Goal: Task Accomplishment & Management: Manage account settings

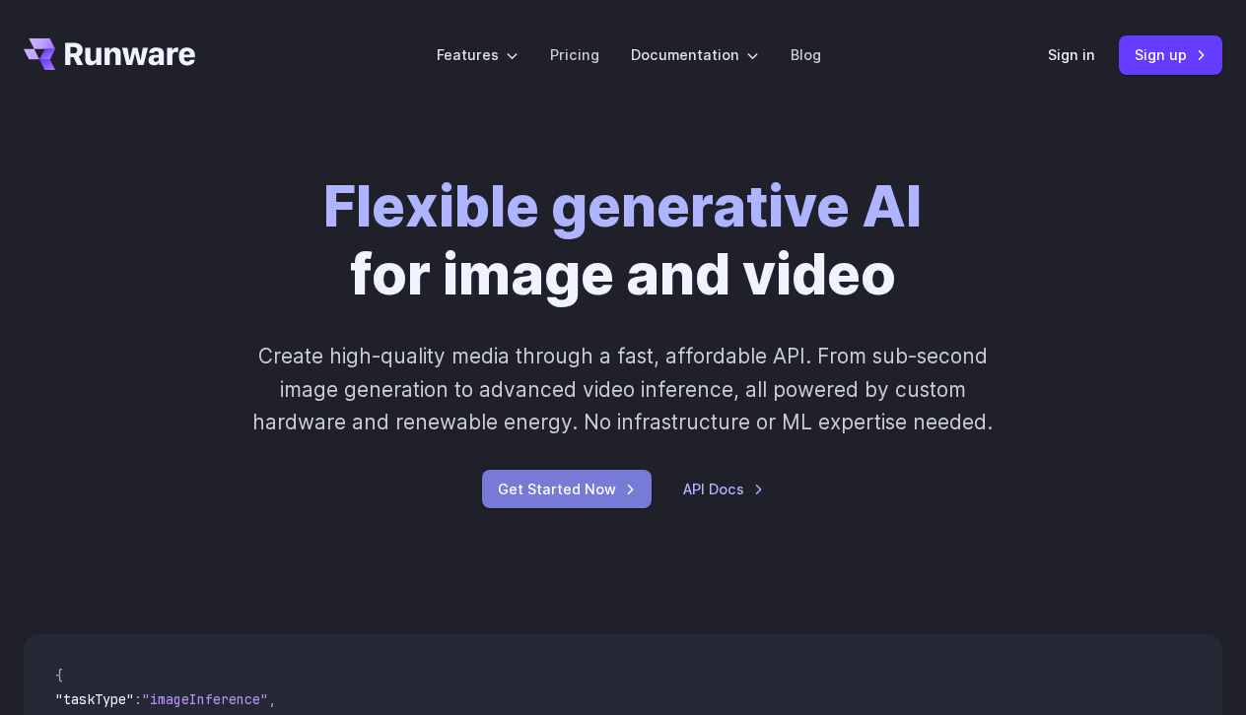
click at [604, 487] on link "Get Started Now" at bounding box center [567, 489] width 170 height 38
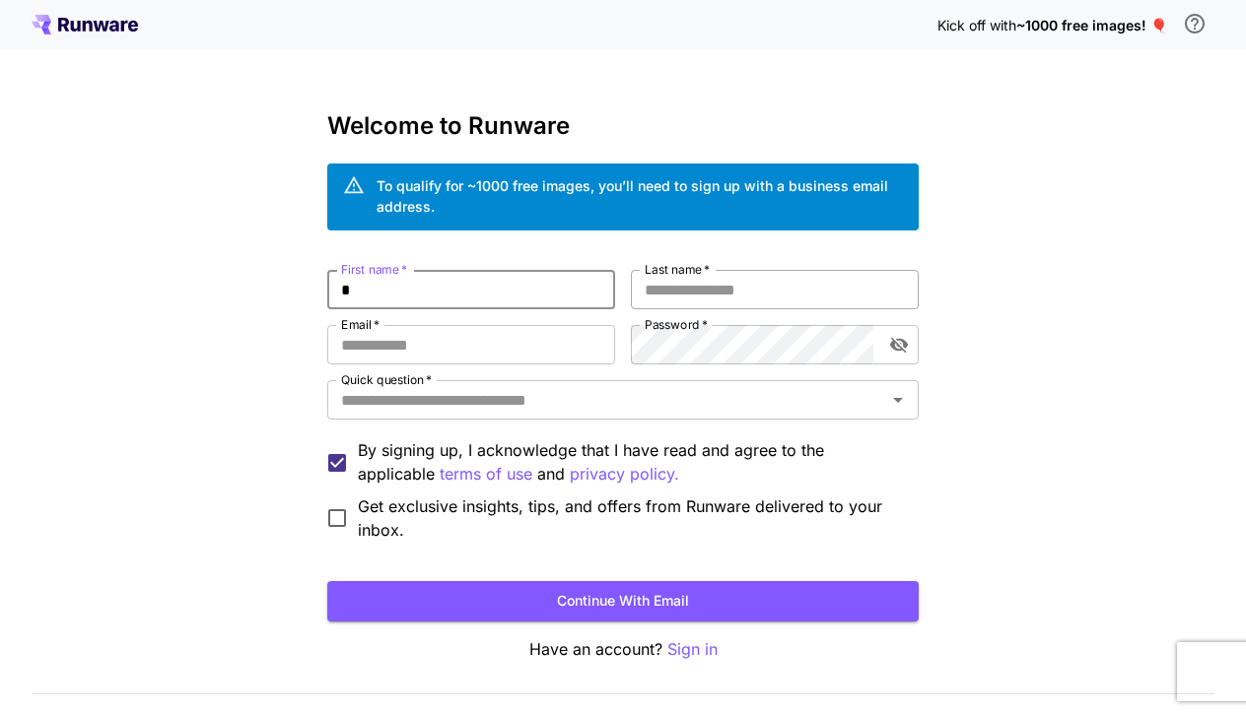
type input "*"
click at [549, 320] on div "First name   * * First name   * Last name   * * Last name   * Email   * Email  …" at bounding box center [622, 406] width 591 height 272
click at [549, 335] on input "Email   *" at bounding box center [471, 344] width 288 height 39
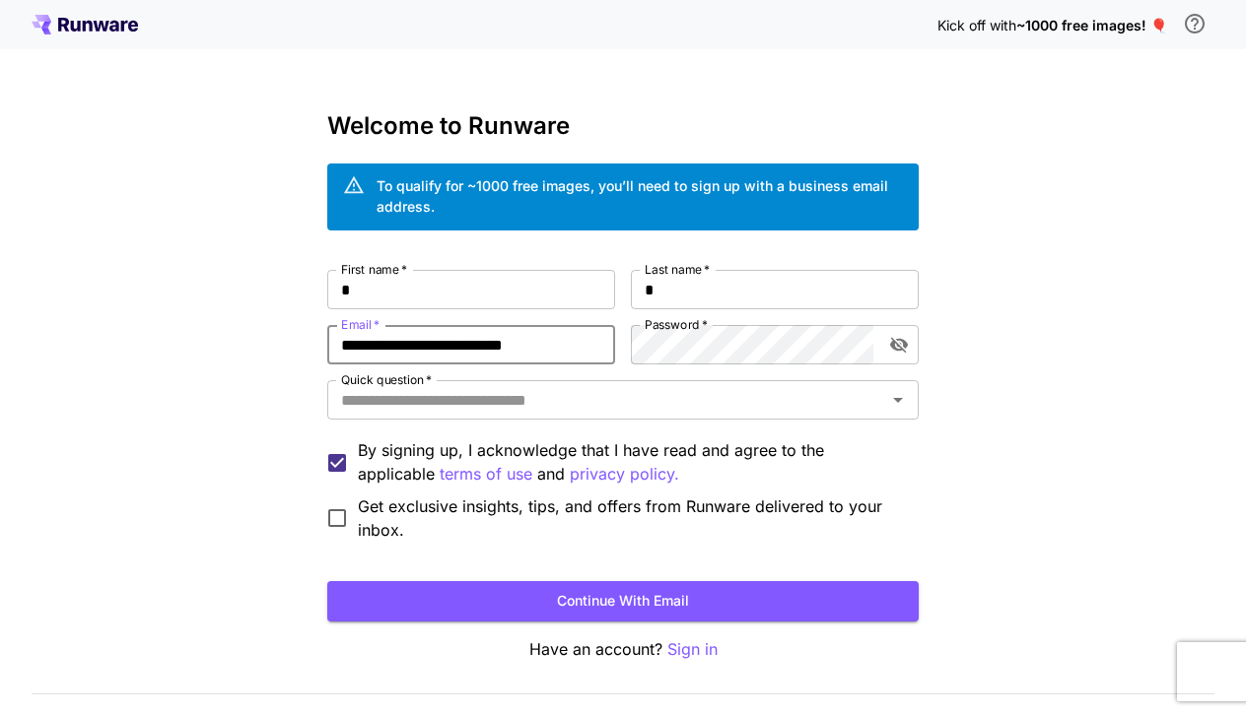
type input "**********"
click at [534, 593] on button "Continue with email" at bounding box center [622, 601] width 591 height 40
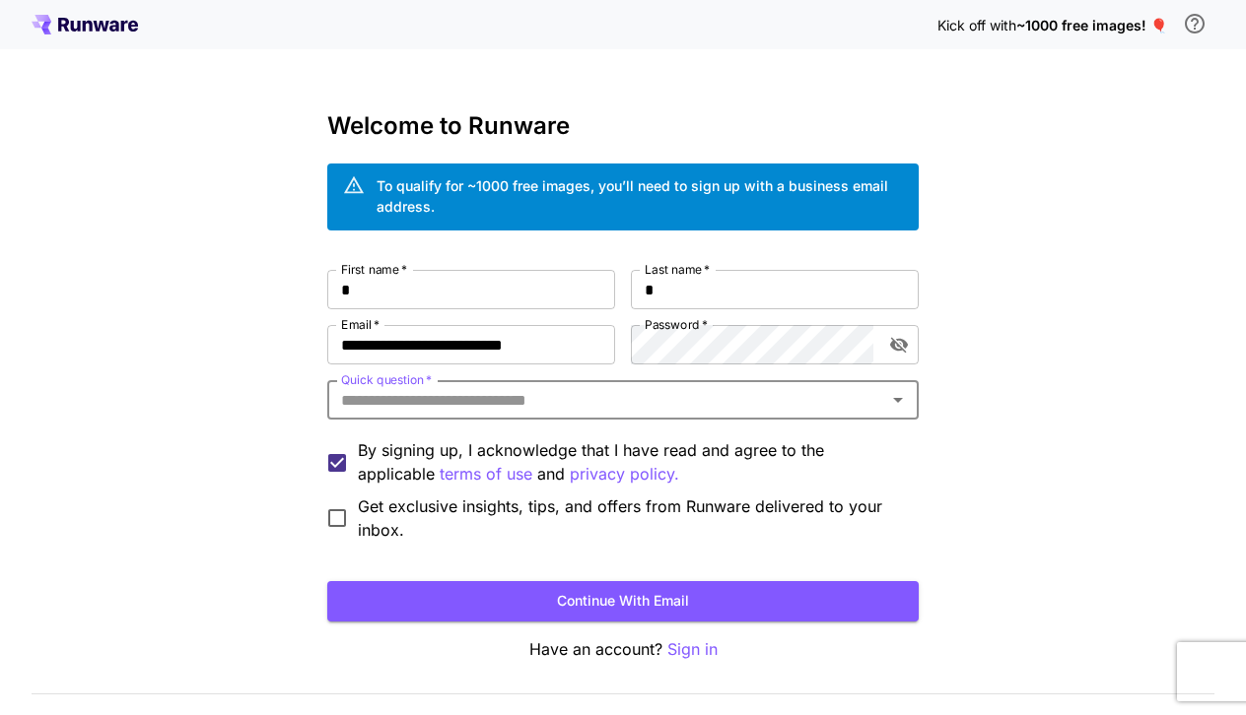
click at [526, 402] on input "Quick question   *" at bounding box center [606, 400] width 547 height 28
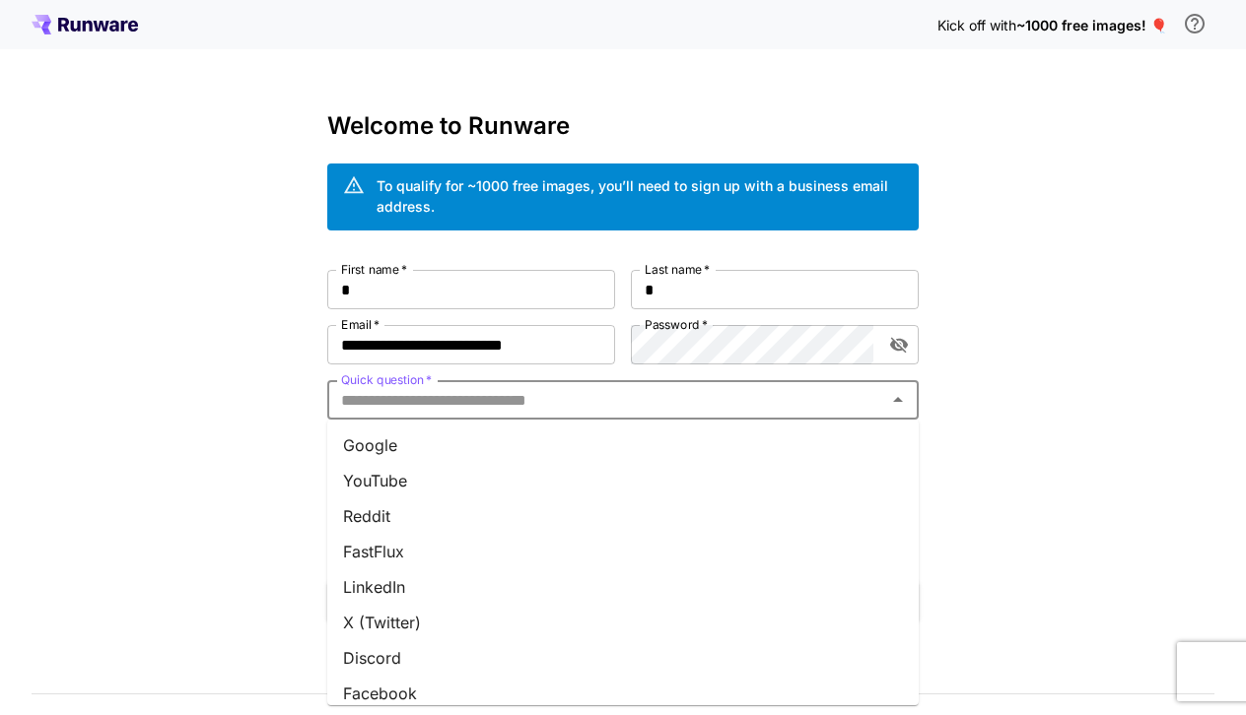
click at [508, 439] on li "Google" at bounding box center [622, 445] width 591 height 35
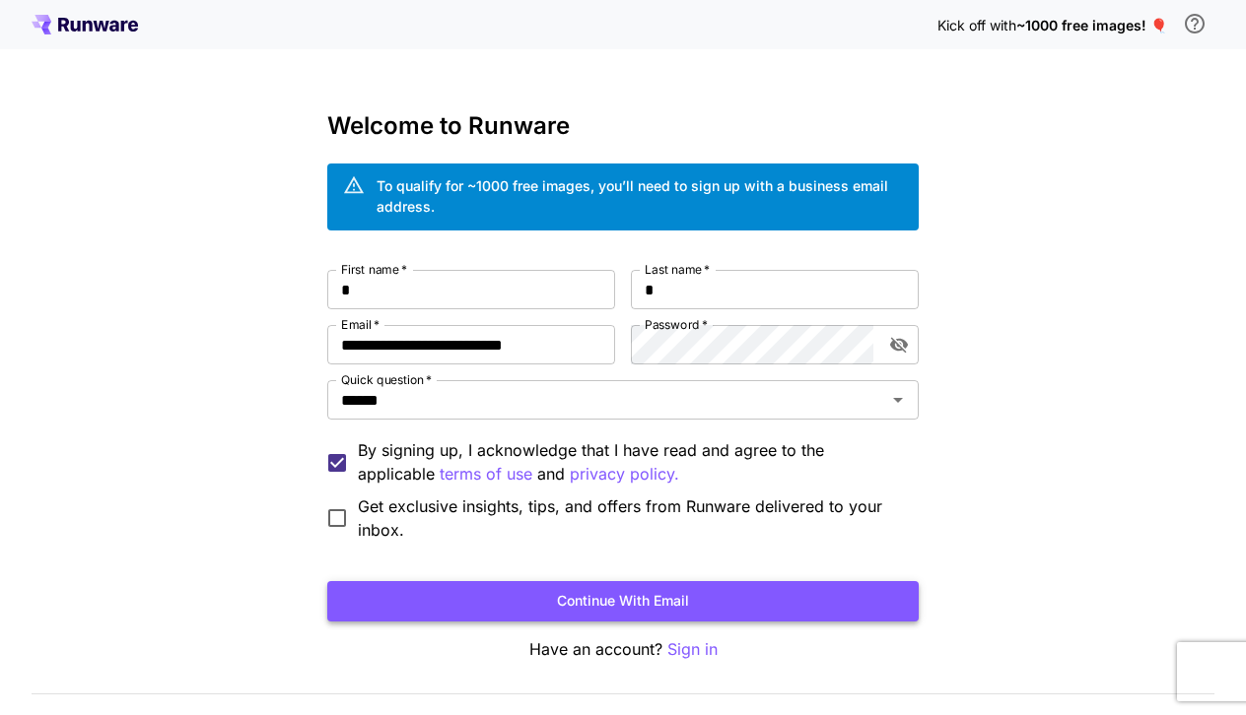
click at [510, 595] on button "Continue with email" at bounding box center [622, 601] width 591 height 40
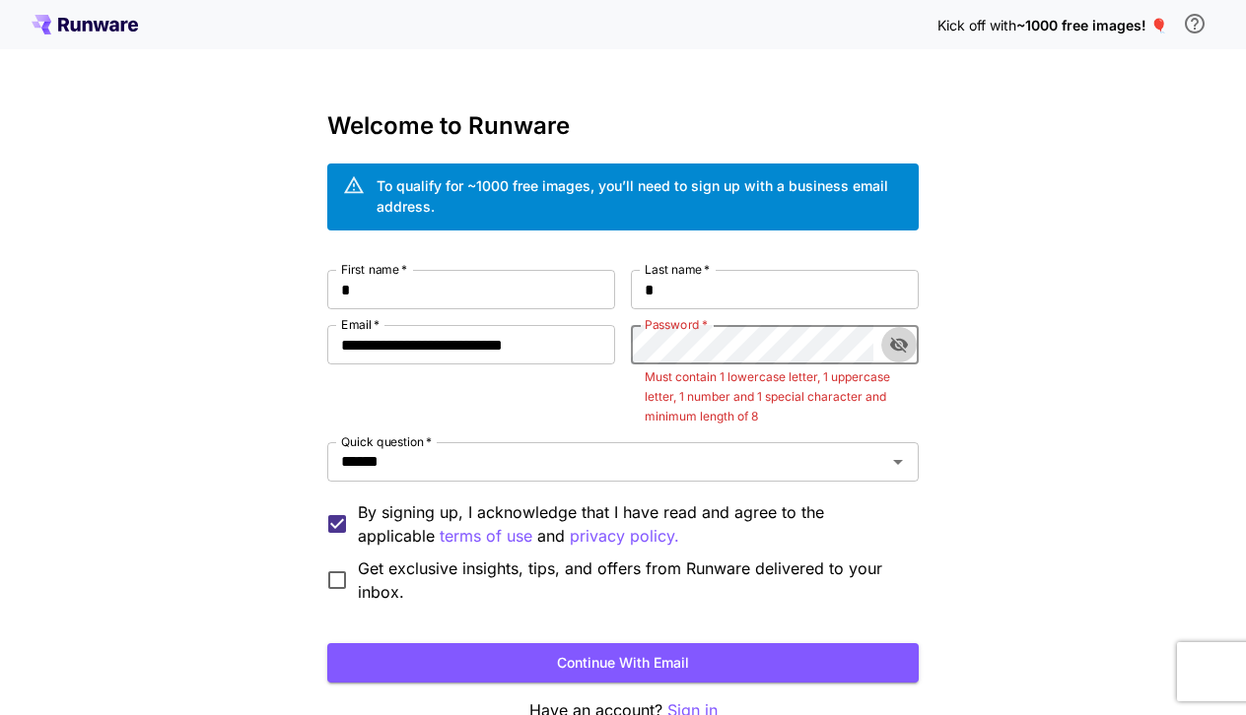
click at [887, 355] on button "toggle password visibility" at bounding box center [898, 344] width 35 height 35
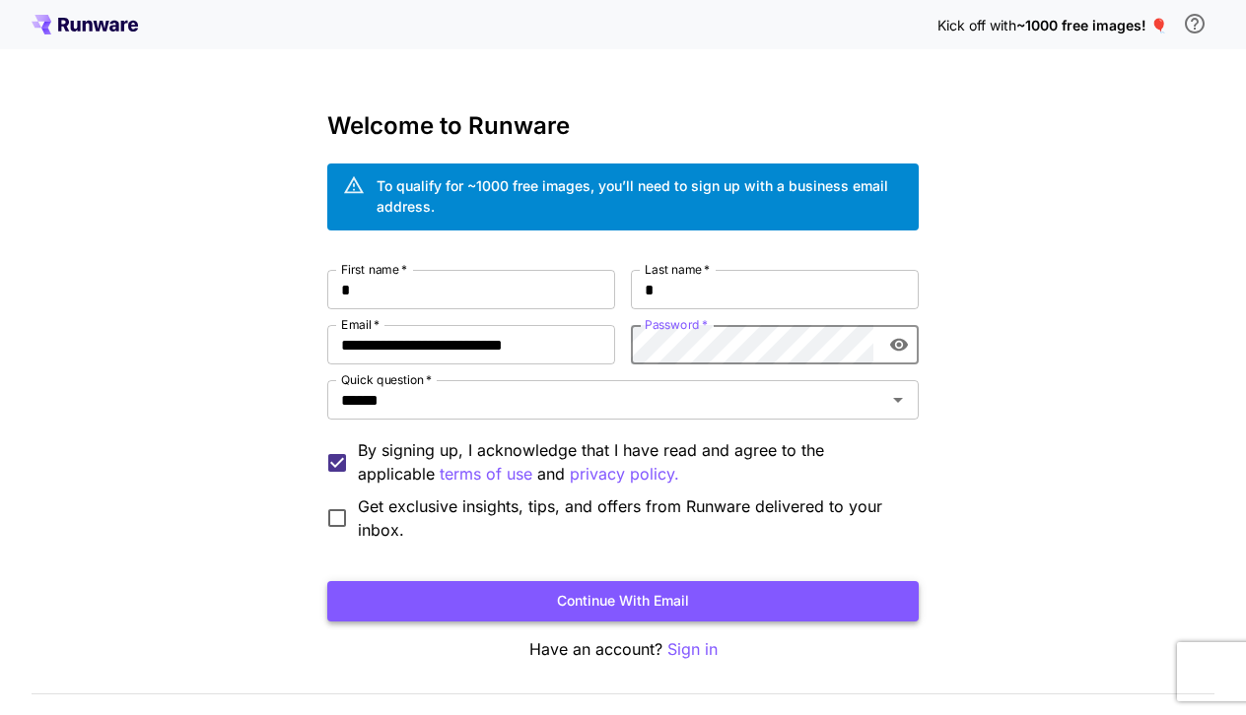
click at [636, 606] on button "Continue with email" at bounding box center [622, 601] width 591 height 40
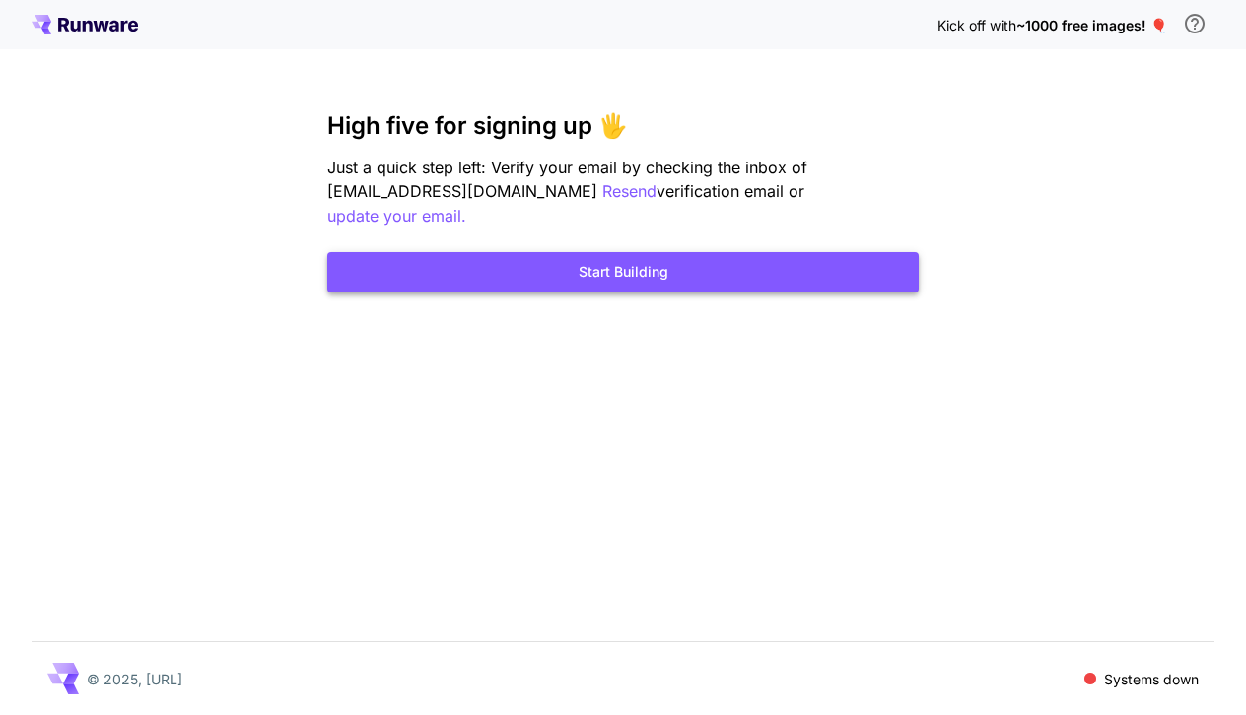
click at [812, 252] on button "Start Building" at bounding box center [622, 272] width 591 height 40
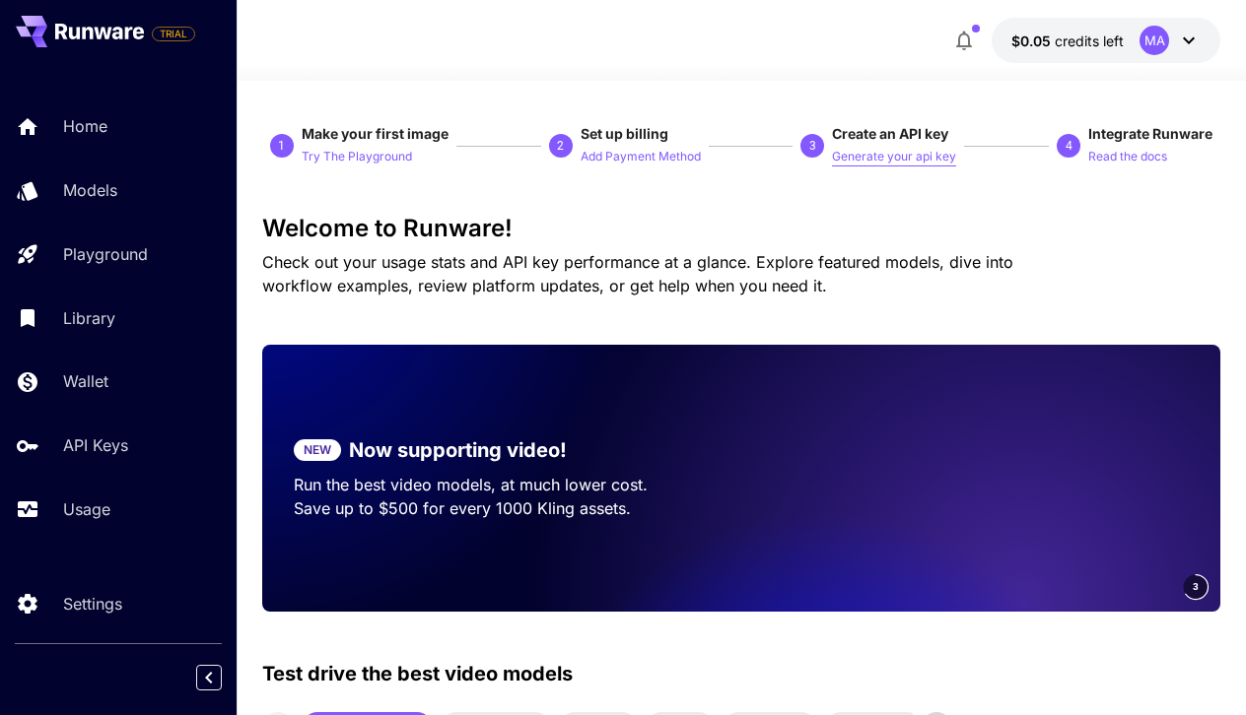
click at [852, 155] on p "Generate your api key" at bounding box center [894, 157] width 124 height 19
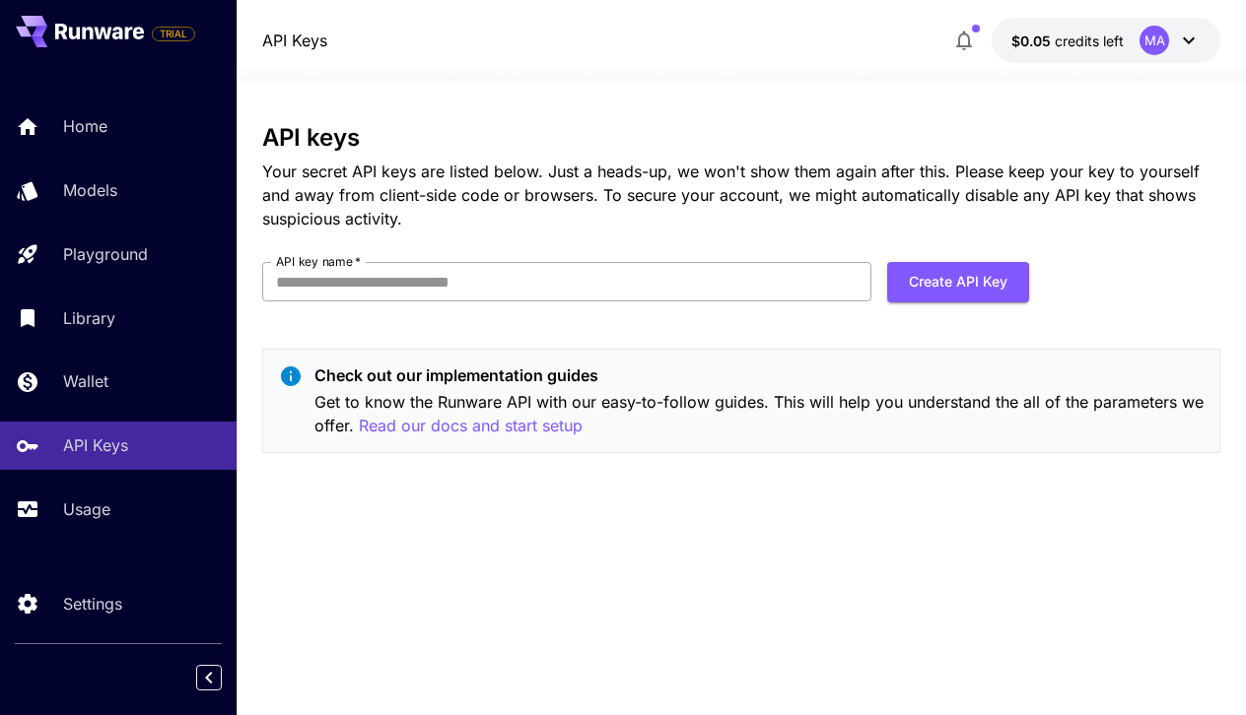
click at [793, 274] on input "API key name   *" at bounding box center [566, 281] width 609 height 39
type input "*"
click at [956, 283] on button "Create API Key" at bounding box center [958, 282] width 142 height 40
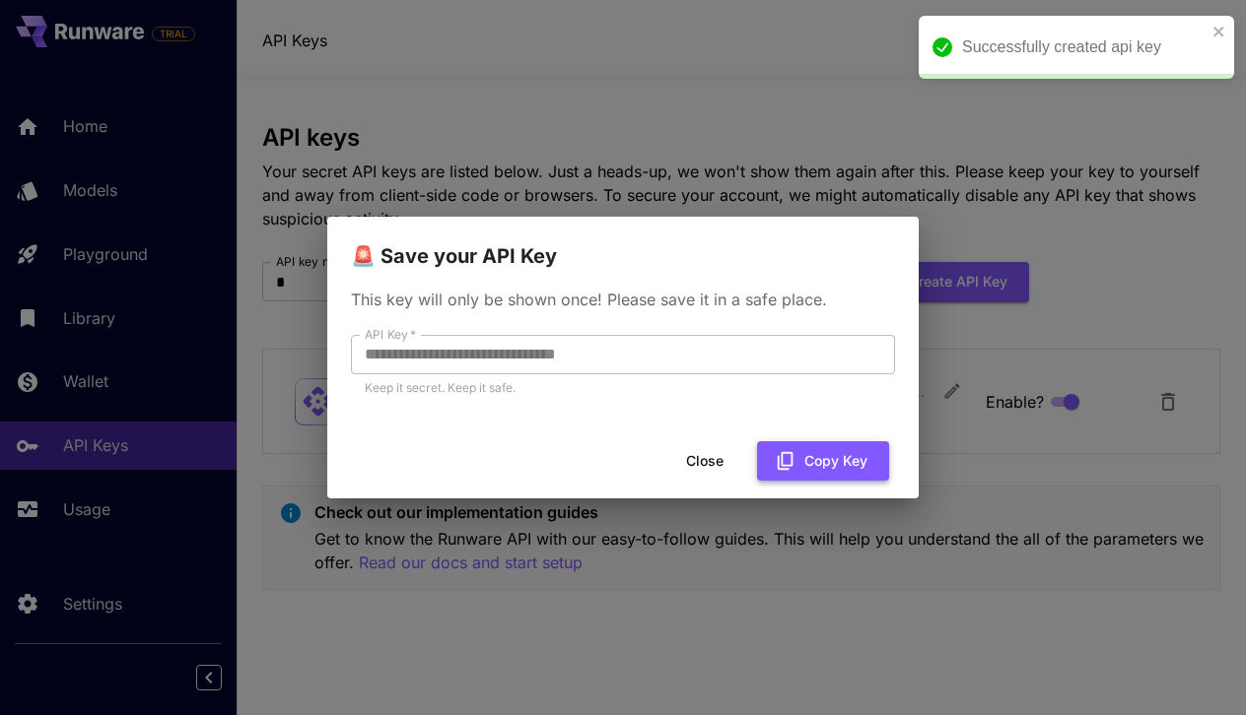
click at [792, 450] on icon "button" at bounding box center [786, 461] width 22 height 22
